Goal: Use online tool/utility: Utilize a website feature to perform a specific function

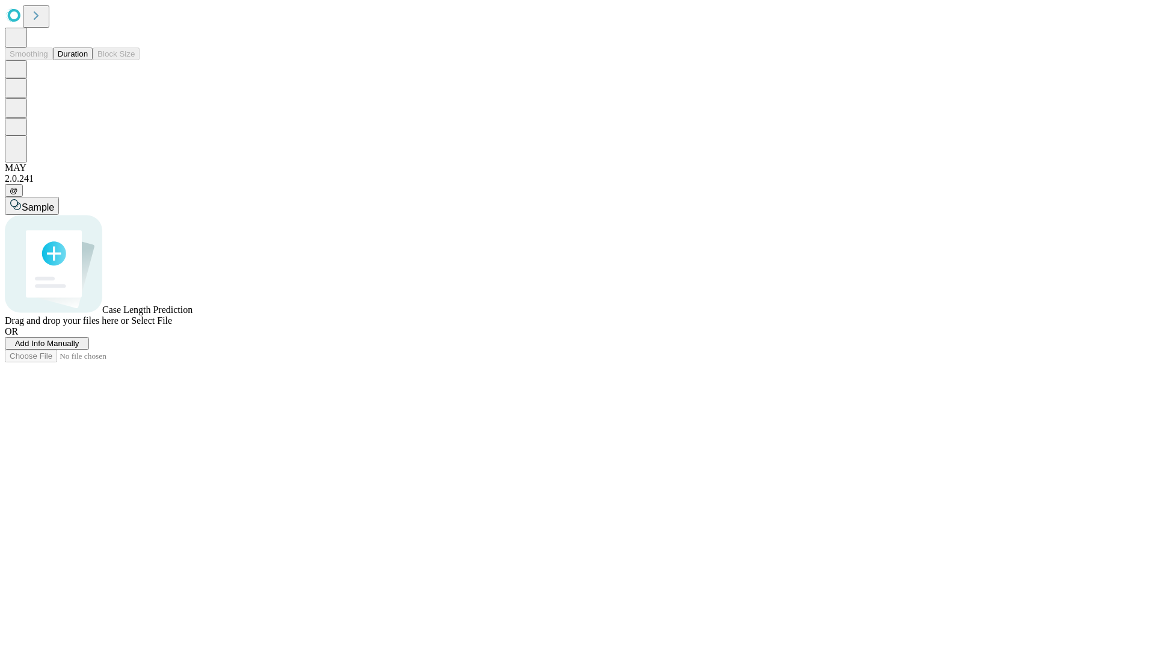
click at [88, 60] on button "Duration" at bounding box center [73, 54] width 40 height 13
click at [172, 325] on span "Select File" at bounding box center [151, 320] width 41 height 10
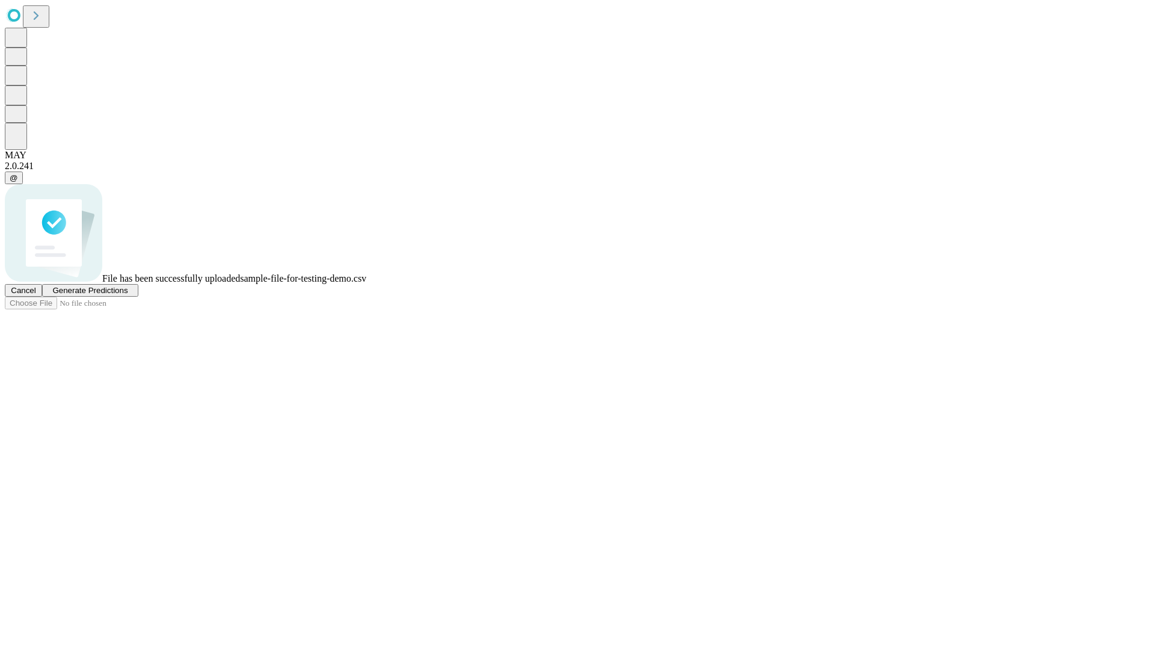
click at [128, 295] on span "Generate Predictions" at bounding box center [89, 290] width 75 height 9
